Goal: Transaction & Acquisition: Purchase product/service

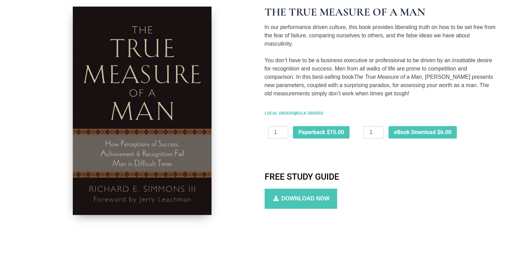
scroll to position [138, 0]
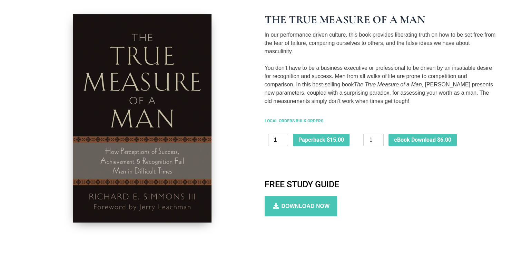
click at [280, 137] on input "1" at bounding box center [278, 140] width 20 height 12
click at [283, 138] on input "2" at bounding box center [278, 140] width 20 height 12
click at [283, 138] on input "3" at bounding box center [278, 140] width 20 height 12
click at [283, 138] on input "4" at bounding box center [278, 140] width 20 height 12
click at [283, 138] on input "5" at bounding box center [278, 140] width 20 height 12
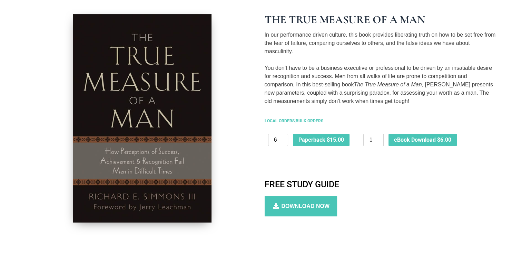
type input "6"
click at [284, 137] on input "6" at bounding box center [278, 140] width 20 height 12
click at [333, 136] on button "Paperback $15.00" at bounding box center [321, 140] width 57 height 12
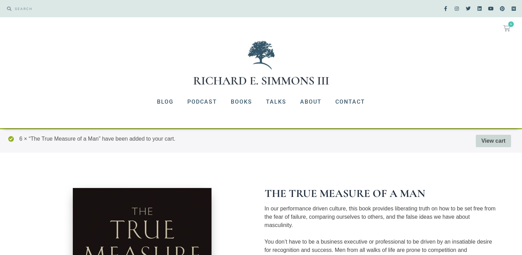
click at [491, 140] on link "View cart" at bounding box center [493, 141] width 35 height 12
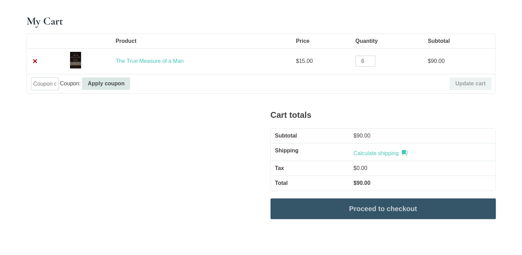
scroll to position [138, 0]
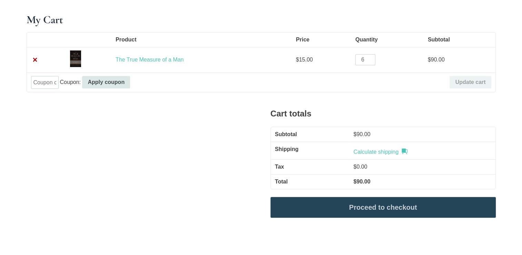
click at [384, 205] on link "Proceed to checkout" at bounding box center [382, 207] width 225 height 21
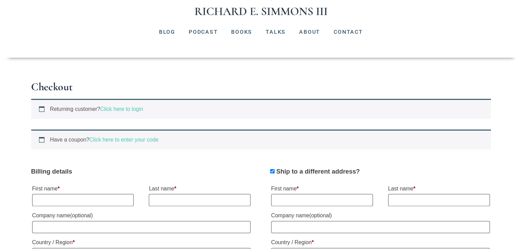
scroll to position [138, 0]
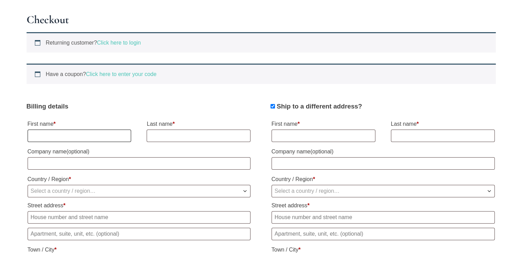
click at [112, 136] on input "First name *" at bounding box center [80, 135] width 104 height 12
click at [142, 104] on h3 "Billing details" at bounding box center [139, 106] width 225 height 10
click at [98, 137] on input "First name *" at bounding box center [80, 135] width 104 height 12
type input "Matt"
type input "West"
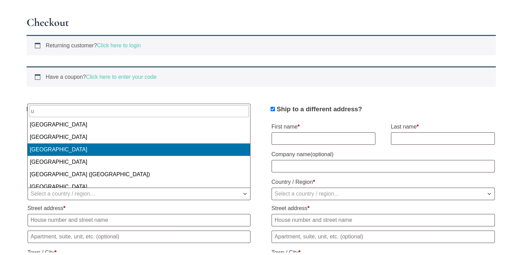
scroll to position [863, 0]
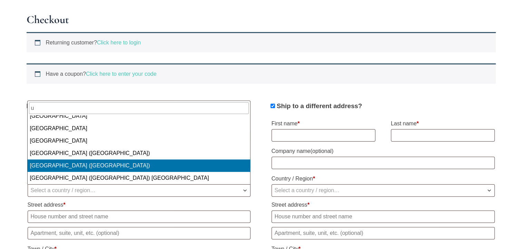
select select "US"
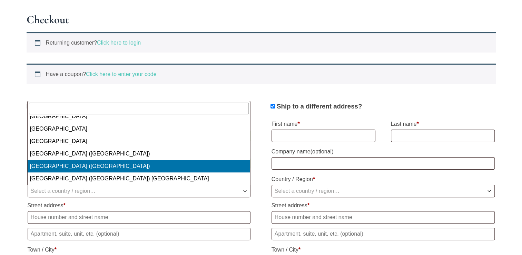
select select "US"
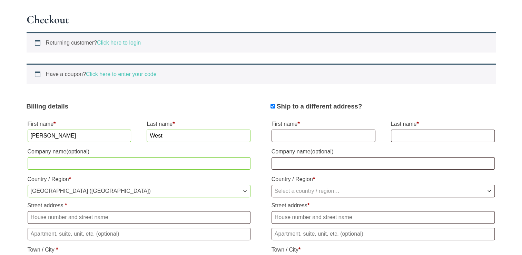
scroll to position [173, 0]
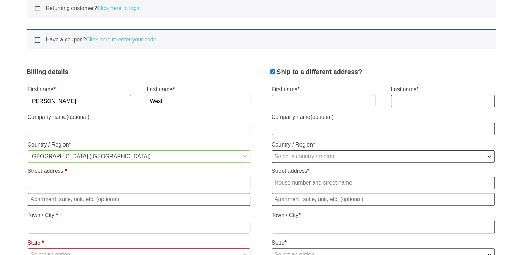
click at [107, 180] on input "Street address *" at bounding box center [139, 182] width 223 height 12
type input "[STREET_ADDRESS]"
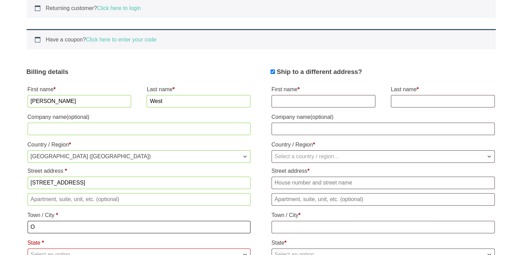
type input "Orange Beach"
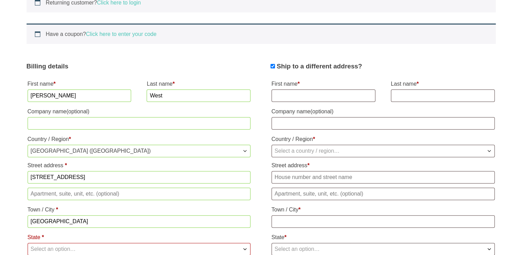
scroll to position [213, 0]
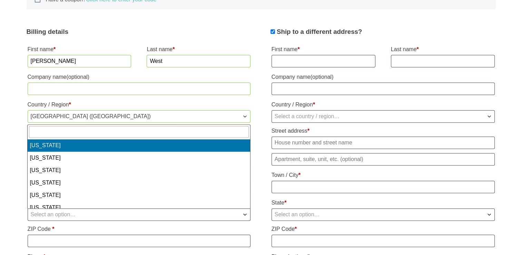
click at [105, 213] on span "Select an option…" at bounding box center [139, 214] width 223 height 12
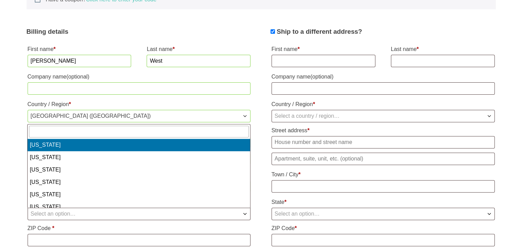
select select "AL"
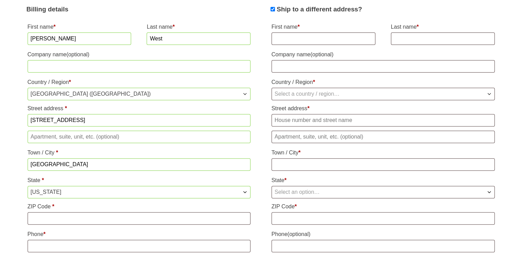
scroll to position [247, 0]
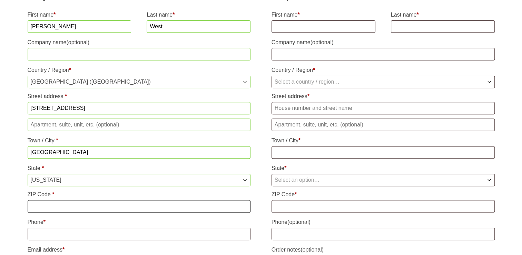
click at [106, 207] on input "ZIP Code *" at bounding box center [139, 206] width 223 height 12
type input "36561"
click at [107, 238] on input "Phone *" at bounding box center [139, 233] width 223 height 12
type input "3183319452"
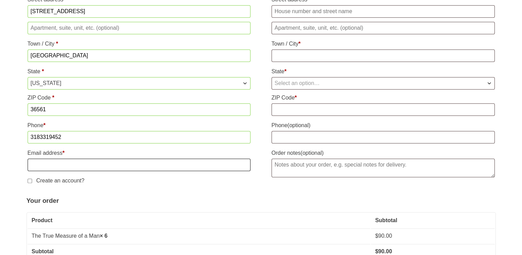
scroll to position [381, 0]
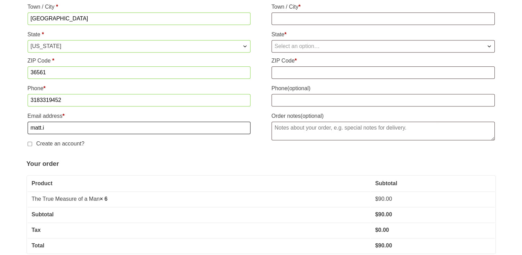
type input "[EMAIL_ADDRESS][DOMAIN_NAME]"
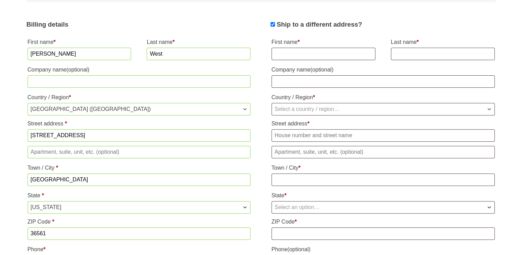
scroll to position [208, 0]
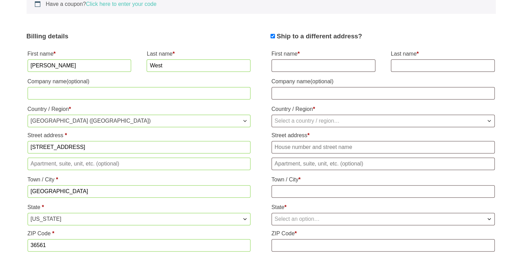
click at [273, 35] on input "Ship to a different address?" at bounding box center [272, 36] width 4 height 4
checkbox input "false"
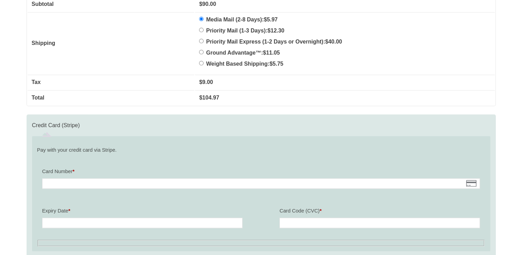
scroll to position [691, 0]
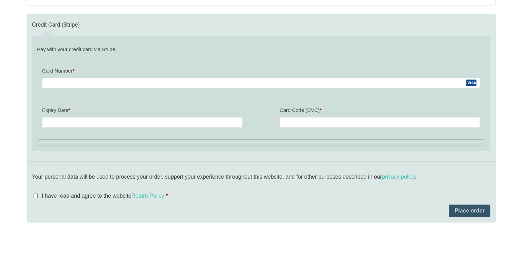
click at [208, 97] on fieldset "Card Number * Expiry Date * Card Code (CVC) *" at bounding box center [261, 100] width 448 height 78
click at [267, 157] on ul "Credit Card (Stripe) Pay with your credit card via Stripe. Card Number * Expiry…" at bounding box center [261, 88] width 469 height 148
click at [33, 194] on input "I have read and agree to the website Return Policy *" at bounding box center [35, 195] width 4 height 4
checkbox input "true"
click at [471, 206] on button "Place order" at bounding box center [469, 210] width 41 height 12
